Goal: Book appointment/travel/reservation

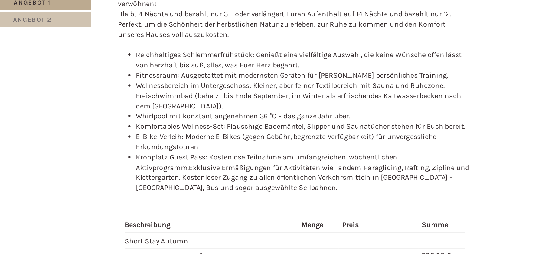
scroll to position [1416, 0]
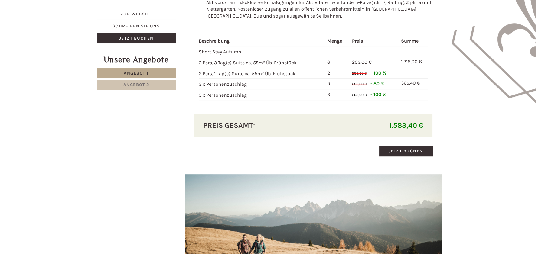
scroll to position [781, 0]
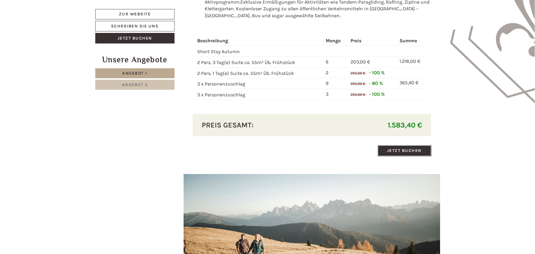
click at [385, 145] on link "Jetzt buchen" at bounding box center [403, 150] width 53 height 11
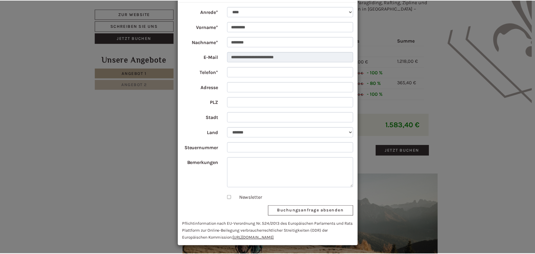
scroll to position [0, 0]
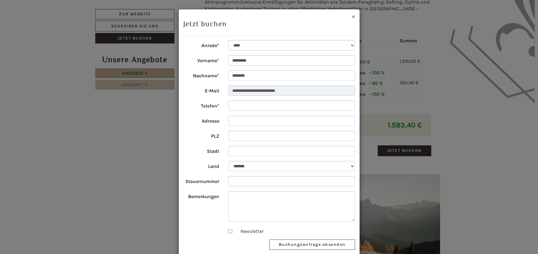
click at [352, 18] on button "×" at bounding box center [352, 16] width 3 height 6
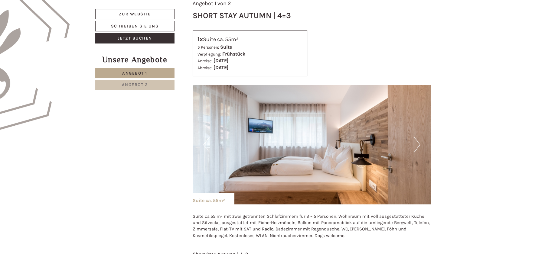
scroll to position [402, 0]
